Goal: Navigation & Orientation: Find specific page/section

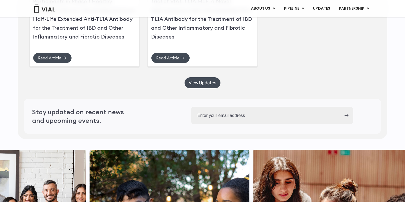
scroll to position [1562, 0]
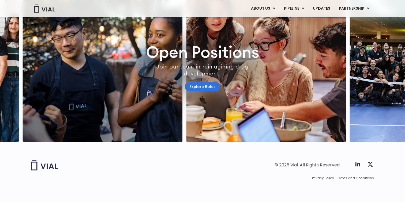
click at [196, 85] on link "Explore Roles" at bounding box center [202, 86] width 35 height 9
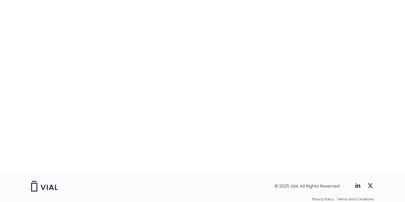
scroll to position [848, 0]
